Goal: Entertainment & Leisure: Consume media (video, audio)

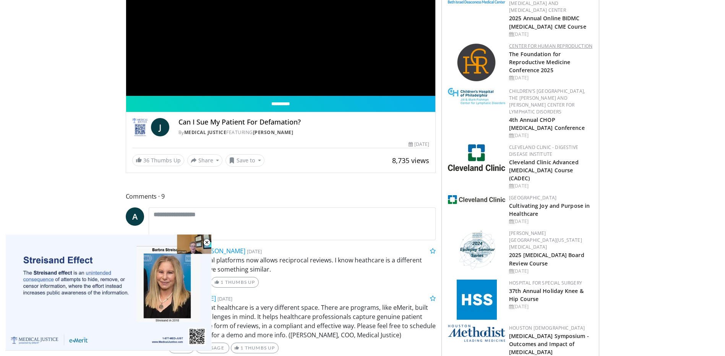
scroll to position [153, 0]
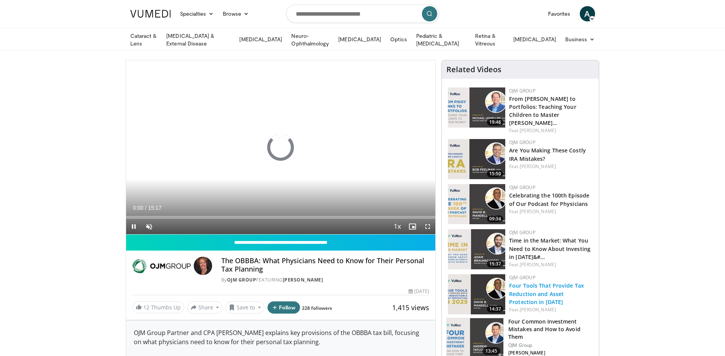
click at [547, 287] on link "Four Tools That Provide Tax Reduction and Asset Protection in 2025" at bounding box center [546, 293] width 75 height 23
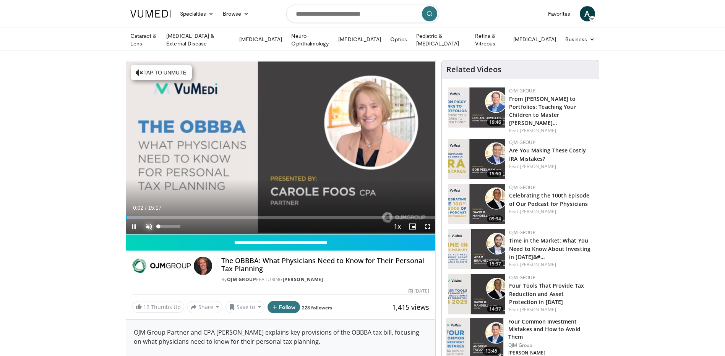
click at [149, 225] on span "Video Player" at bounding box center [148, 226] width 15 height 15
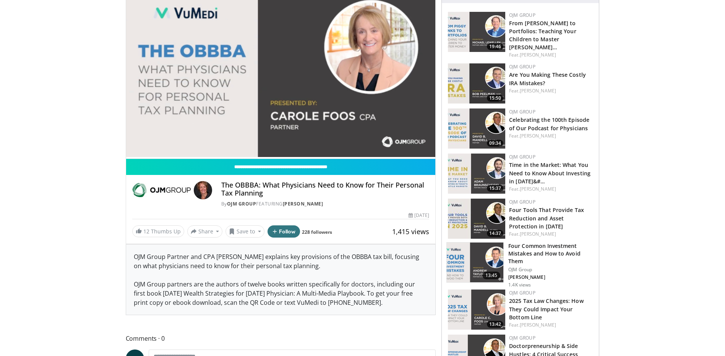
scroll to position [76, 0]
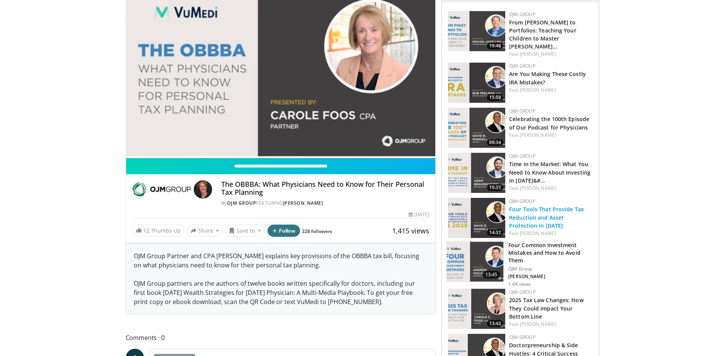
click at [553, 210] on link "Four Tools That Provide Tax Reduction and Asset Protection in 2025" at bounding box center [546, 217] width 75 height 23
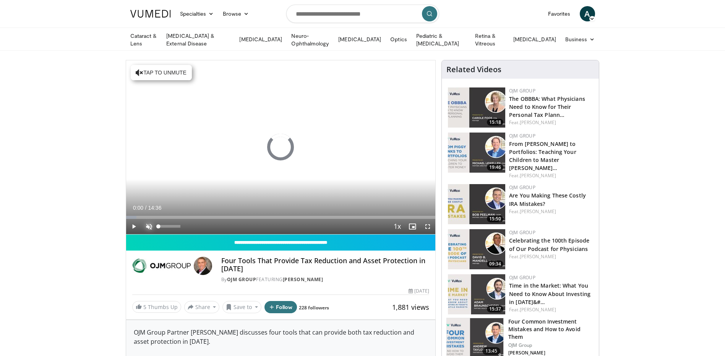
click at [147, 227] on span "Video Player" at bounding box center [148, 226] width 15 height 15
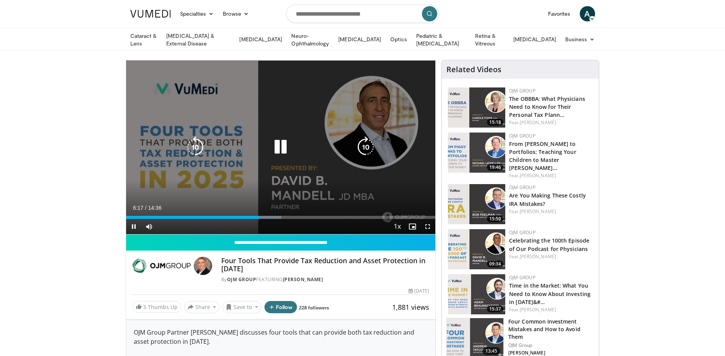
click at [282, 148] on icon "Video Player" at bounding box center [280, 146] width 21 height 21
